Goal: Information Seeking & Learning: Check status

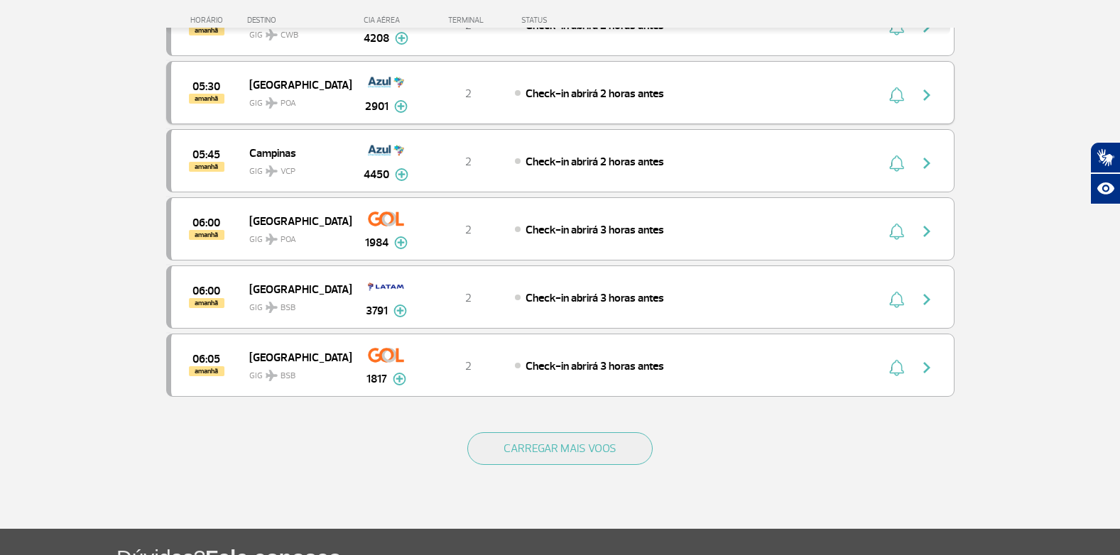
scroll to position [1368, 0]
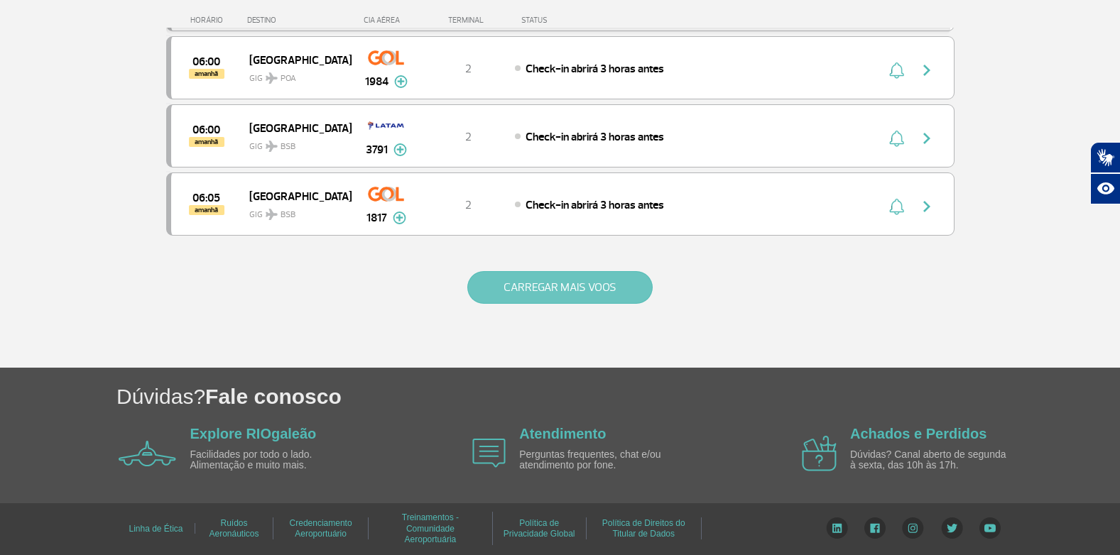
click at [525, 283] on button "CARREGAR MAIS VOOS" at bounding box center [559, 287] width 185 height 33
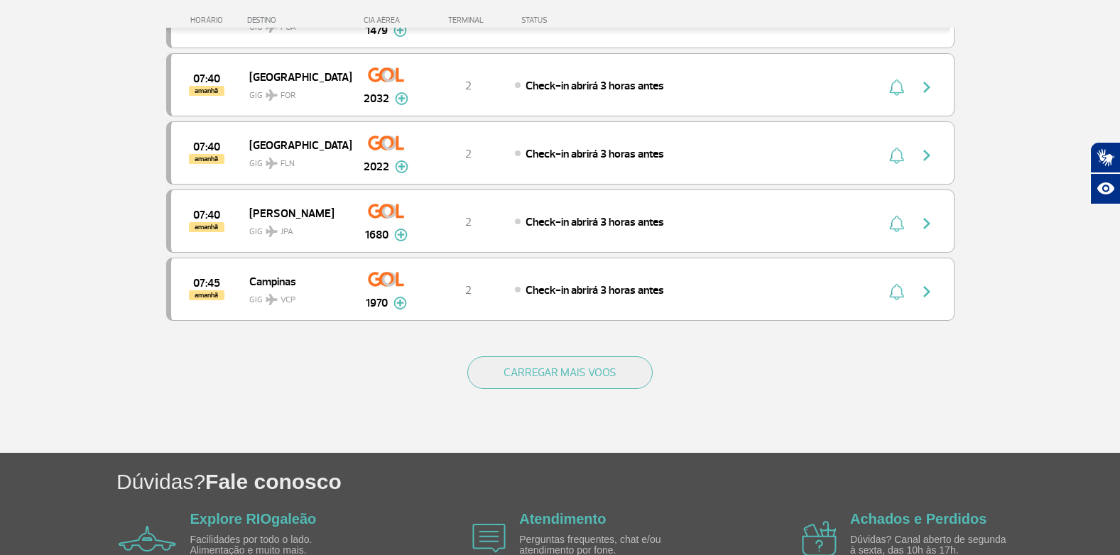
scroll to position [2717, 0]
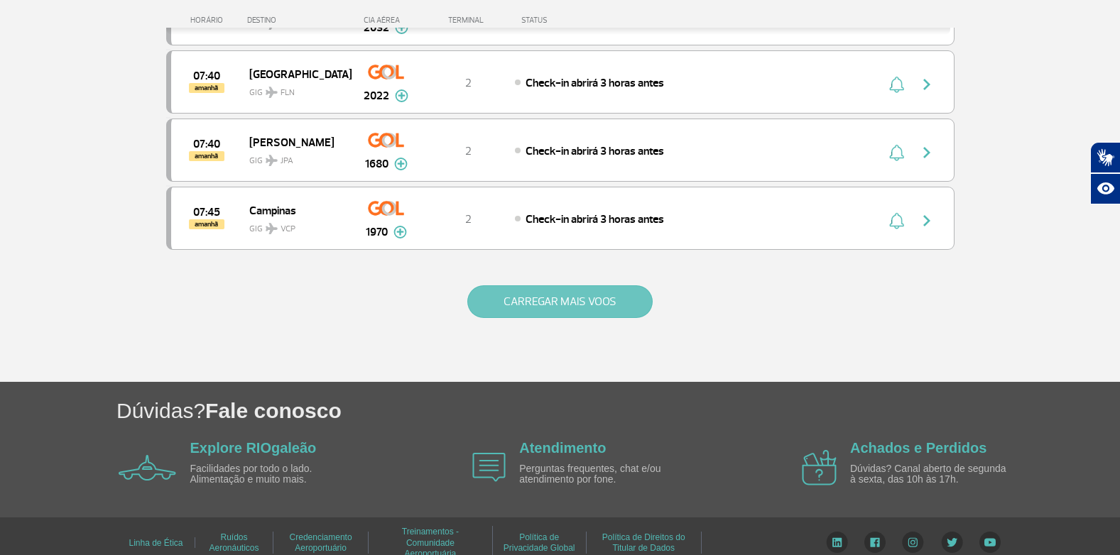
click at [515, 305] on button "CARREGAR MAIS VOOS" at bounding box center [559, 301] width 185 height 33
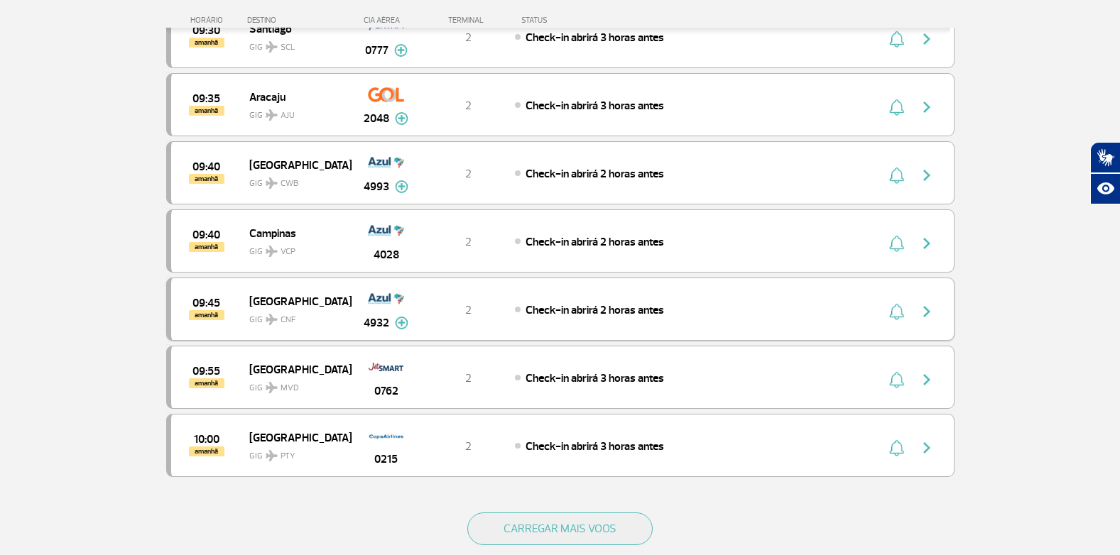
scroll to position [4095, 0]
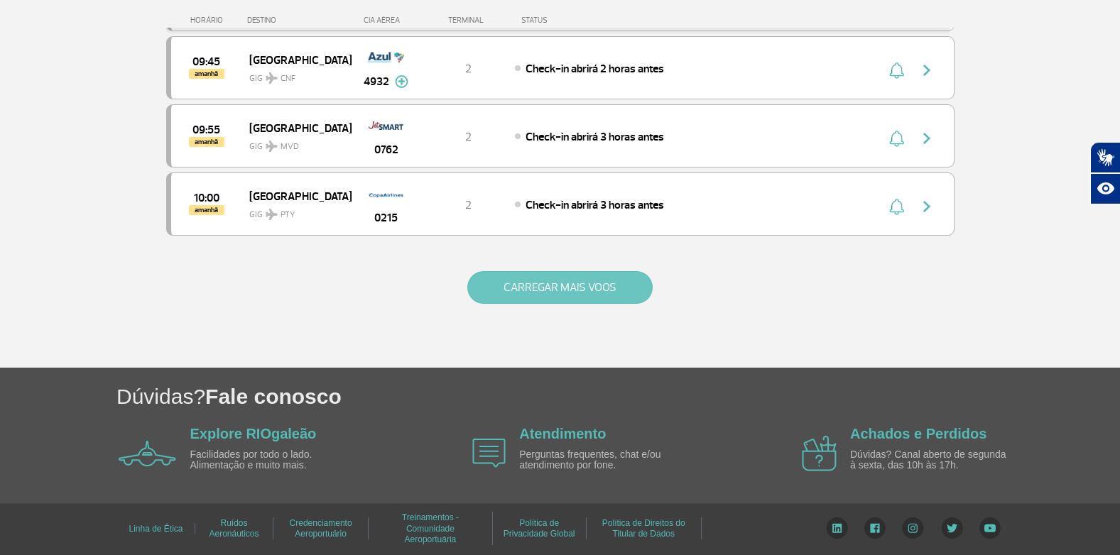
click at [561, 283] on button "CARREGAR MAIS VOOS" at bounding box center [559, 287] width 185 height 33
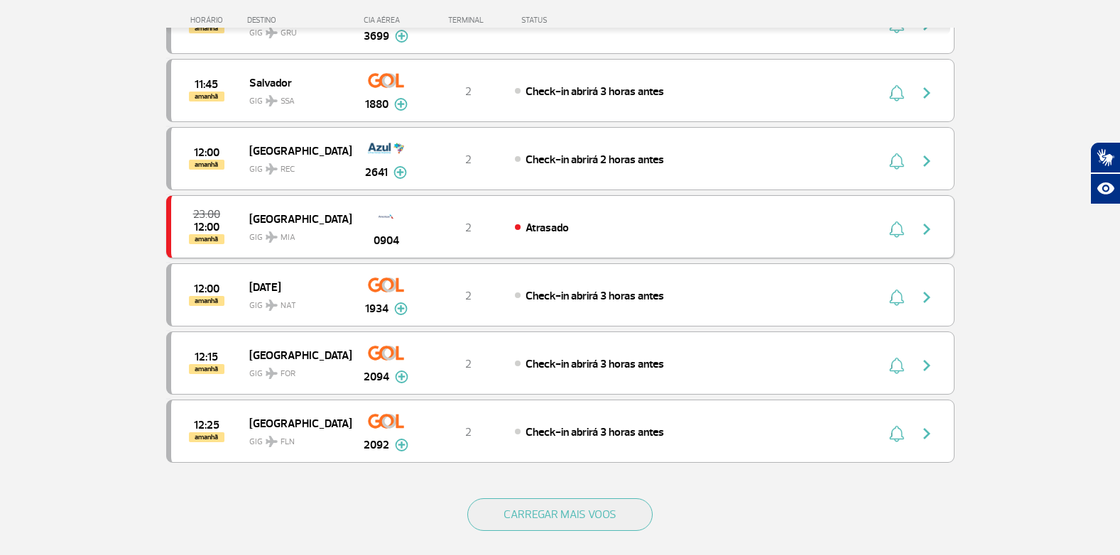
scroll to position [5373, 0]
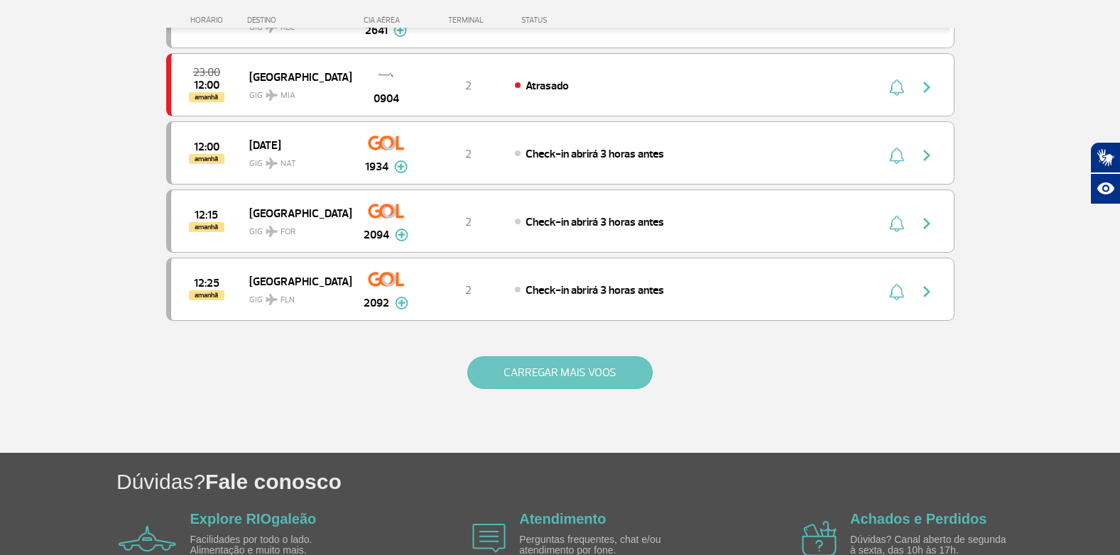
click at [525, 361] on button "CARREGAR MAIS VOOS" at bounding box center [559, 372] width 185 height 33
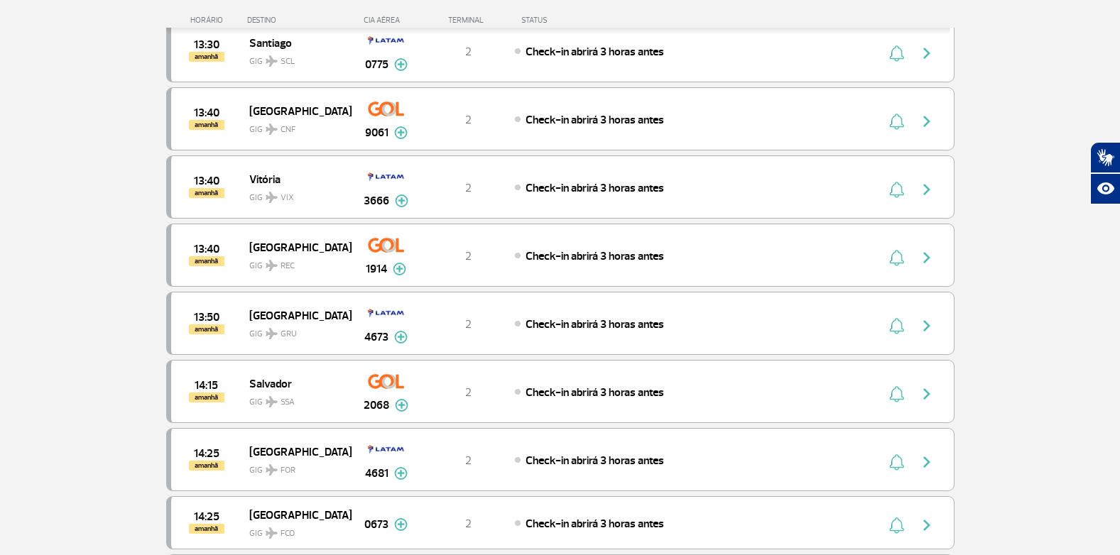
scroll to position [6651, 0]
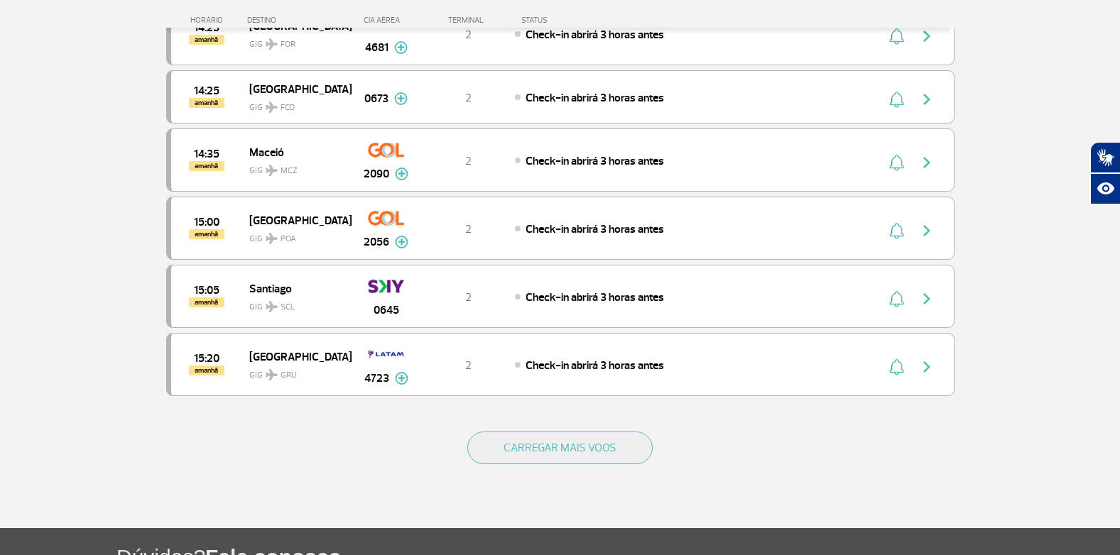
click at [539, 429] on div "CARREGAR MAIS VOOS" at bounding box center [560, 471] width 788 height 114
click at [541, 434] on button "CARREGAR MAIS VOOS" at bounding box center [559, 448] width 185 height 33
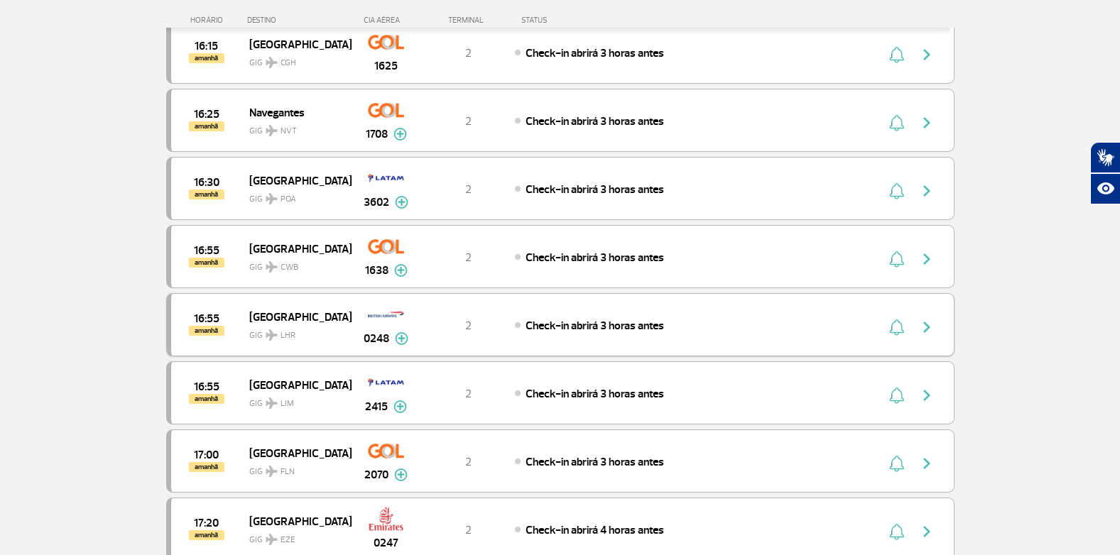
scroll to position [7929, 0]
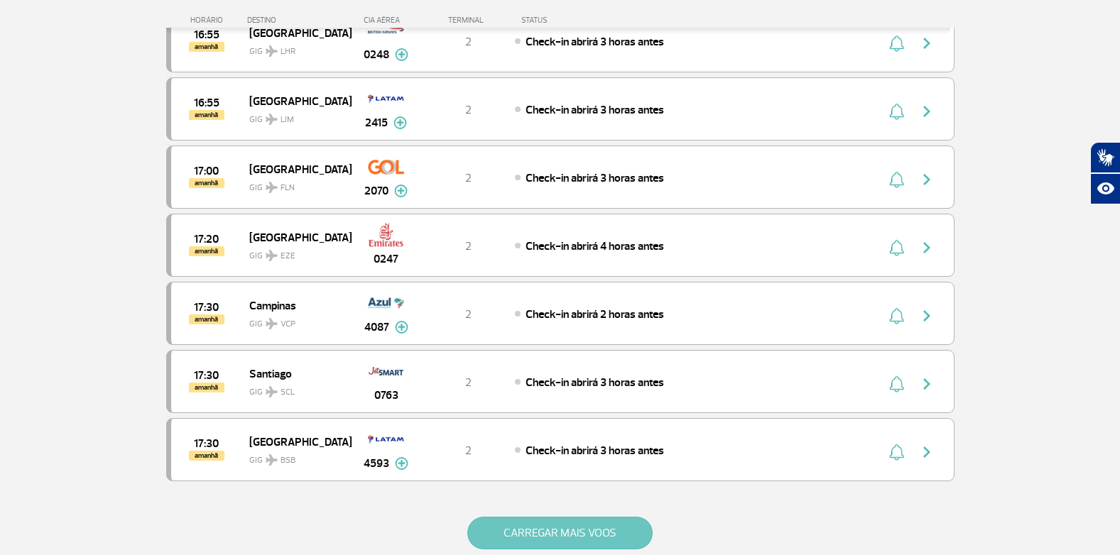
click at [511, 547] on button "CARREGAR MAIS VOOS" at bounding box center [559, 533] width 185 height 33
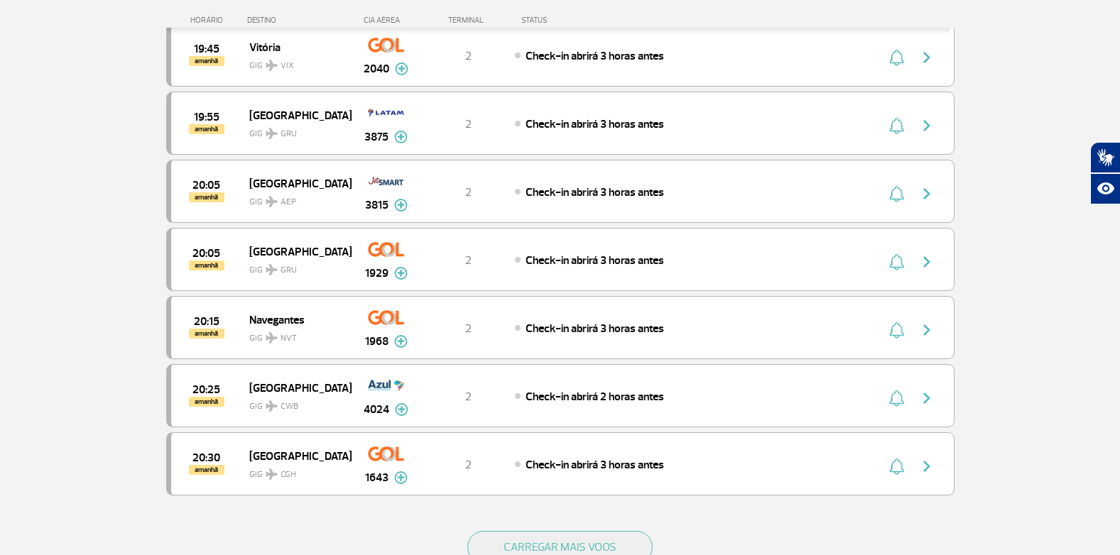
scroll to position [9349, 0]
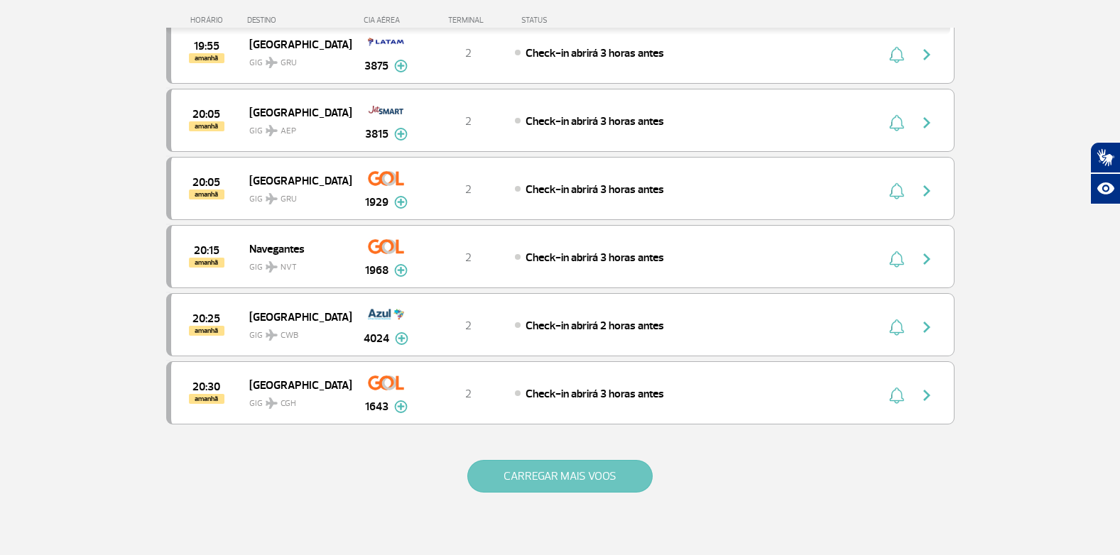
click at [540, 471] on button "CARREGAR MAIS VOOS" at bounding box center [559, 476] width 185 height 33
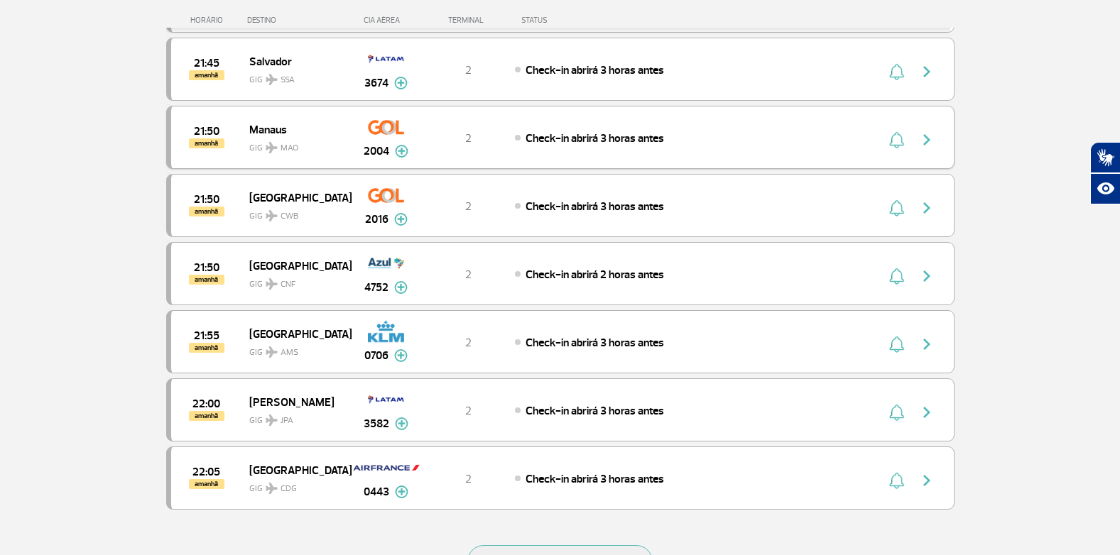
scroll to position [10698, 0]
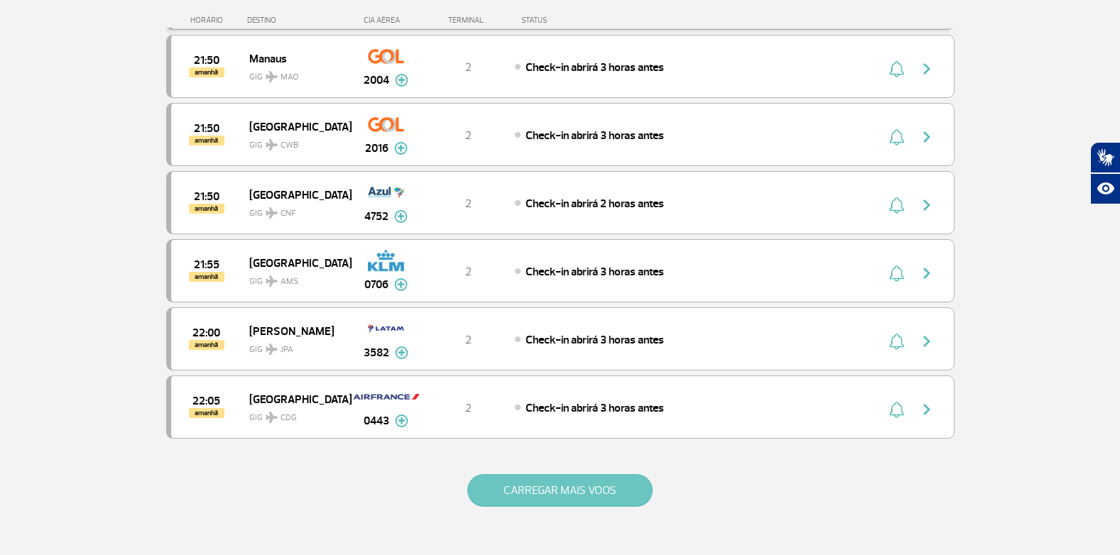
click at [523, 493] on button "CARREGAR MAIS VOOS" at bounding box center [559, 490] width 185 height 33
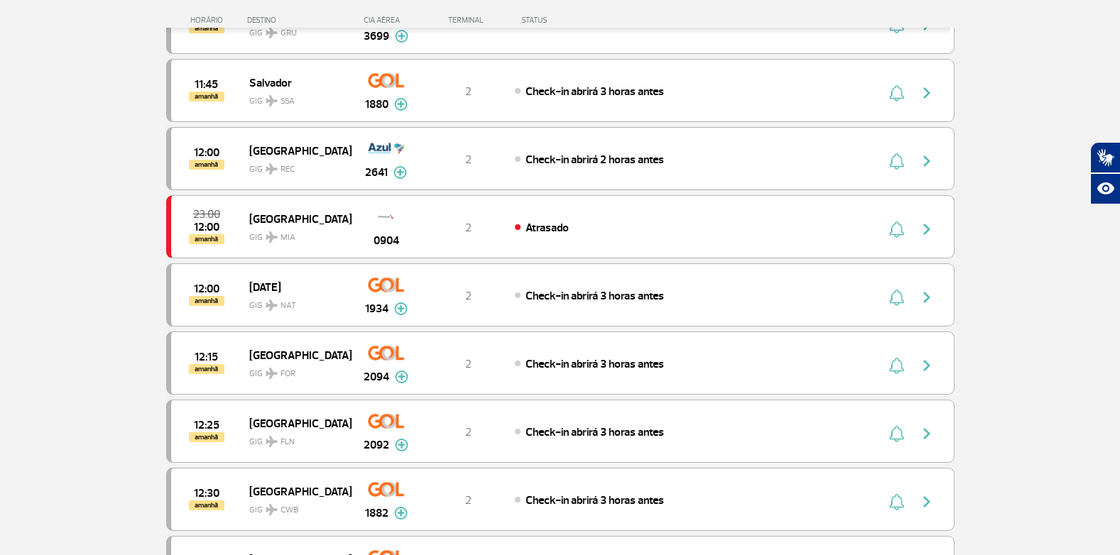
scroll to position [5089, 0]
